Goal: Task Accomplishment & Management: Complete application form

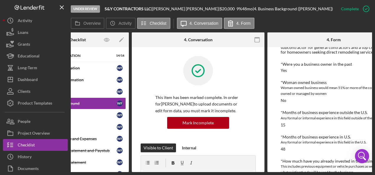
scroll to position [177, 0]
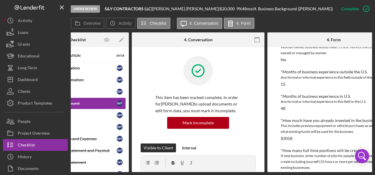
click at [305, 112] on div "Business Background *Climate Focused Purpose Do any of the following apply: Bus…" at bounding box center [333, 130] width 106 height 461
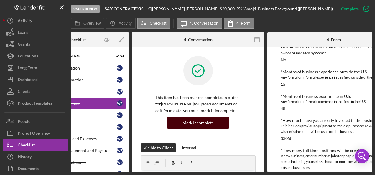
click at [209, 121] on div "Mark Incomplete" at bounding box center [197, 123] width 31 height 12
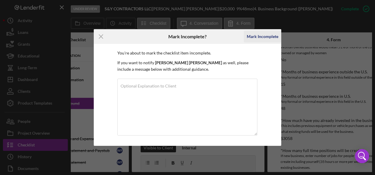
click at [257, 34] on div "Mark Incomplete" at bounding box center [263, 37] width 32 height 12
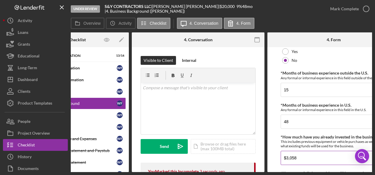
scroll to position [147, 0]
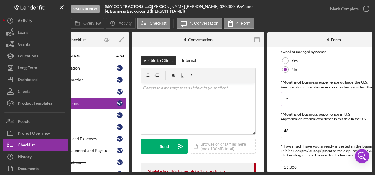
click at [308, 97] on input "15" at bounding box center [333, 99] width 106 height 14
type input "1"
type input "48"
click at [298, 130] on input "48" at bounding box center [333, 131] width 106 height 14
type input "4"
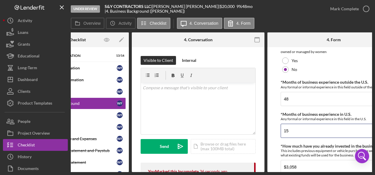
type input "15"
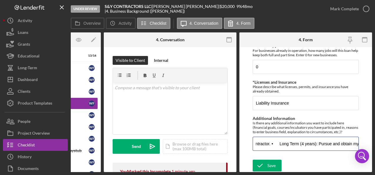
scroll to position [0, 1082]
drag, startPoint x: 255, startPoint y: 140, endPoint x: 374, endPoint y: 143, distance: 119.3
click at [374, 142] on html "Under Review S&Y CONTRACTORS LLC | [PERSON_NAME] | $20,000 $20,000 9 % 48 mo | …" at bounding box center [187, 87] width 375 height 175
